Goal: Transaction & Acquisition: Purchase product/service

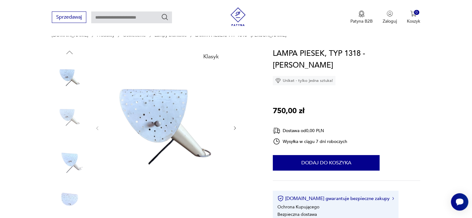
scroll to position [57, 0]
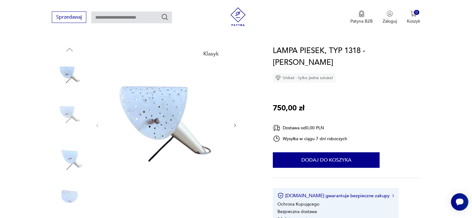
click at [235, 124] on icon "button" at bounding box center [235, 125] width 5 height 5
click at [234, 124] on icon "button" at bounding box center [235, 126] width 2 height 4
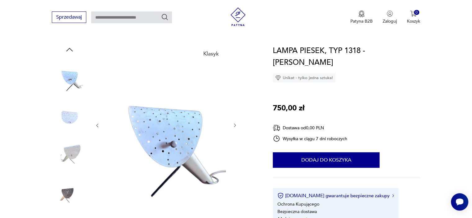
click at [234, 124] on icon "button" at bounding box center [235, 126] width 2 height 4
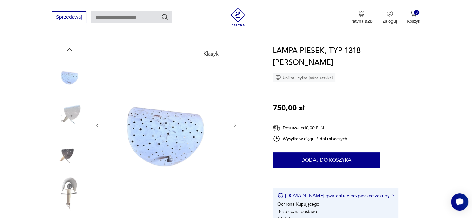
click at [234, 124] on icon "button" at bounding box center [235, 126] width 2 height 4
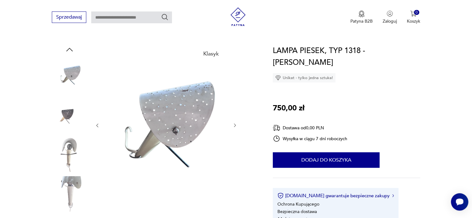
click at [234, 124] on icon "button" at bounding box center [235, 125] width 5 height 5
